Goal: Information Seeking & Learning: Learn about a topic

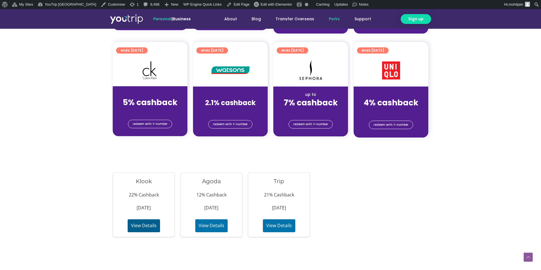
click at [148, 226] on button "View Details" at bounding box center [144, 225] width 32 height 13
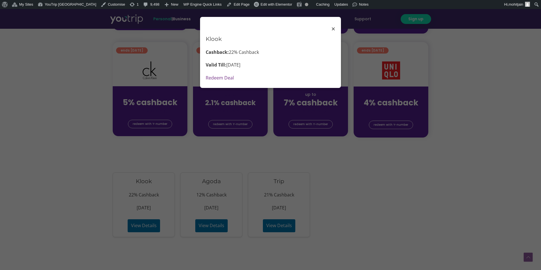
click at [335, 28] on div "× Klook Cashback: 22% Cashback Valid Till: 30 Nov 2025 Redeem Deal" at bounding box center [270, 52] width 141 height 71
click at [333, 28] on span "×" at bounding box center [333, 29] width 4 height 13
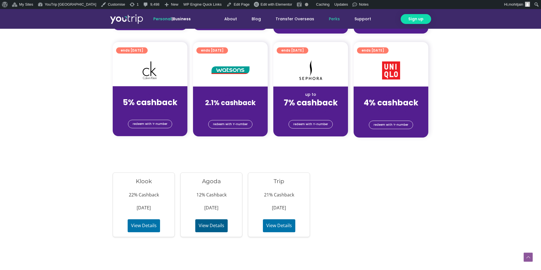
click at [211, 226] on button "View Details" at bounding box center [211, 225] width 32 height 13
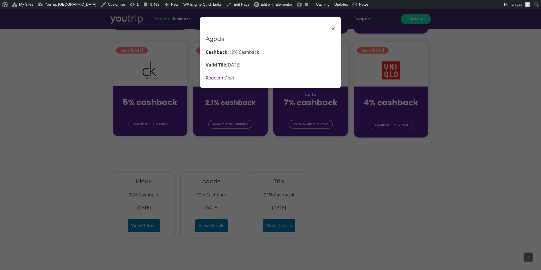
click at [332, 28] on span "×" at bounding box center [333, 29] width 4 height 13
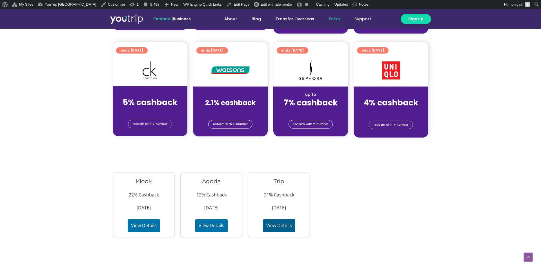
click at [286, 230] on button "View Details" at bounding box center [279, 225] width 32 height 13
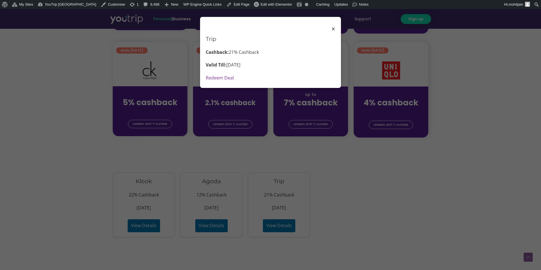
click at [332, 32] on span "×" at bounding box center [333, 29] width 4 height 13
